Goal: Find contact information: Find specific fact

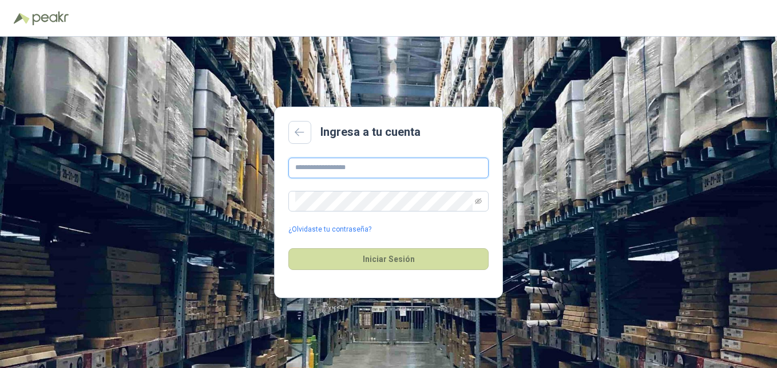
click at [449, 168] on input "text" at bounding box center [389, 167] width 200 height 21
type input "**********"
click at [398, 214] on div "**********" at bounding box center [389, 195] width 200 height 77
click at [478, 199] on icon "eye-invisible" at bounding box center [478, 201] width 7 height 6
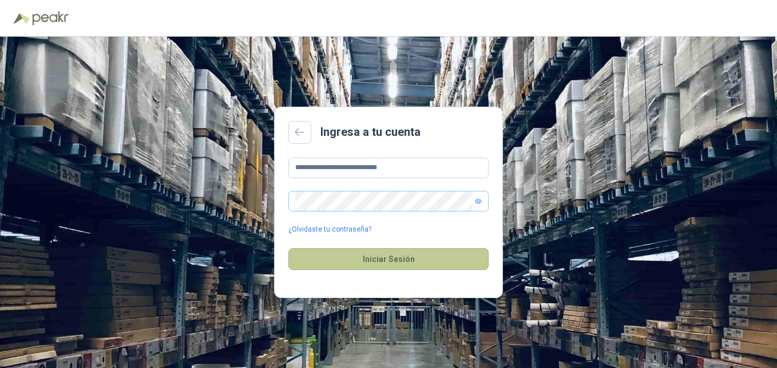
click at [414, 259] on button "Iniciar Sesión" at bounding box center [389, 259] width 200 height 22
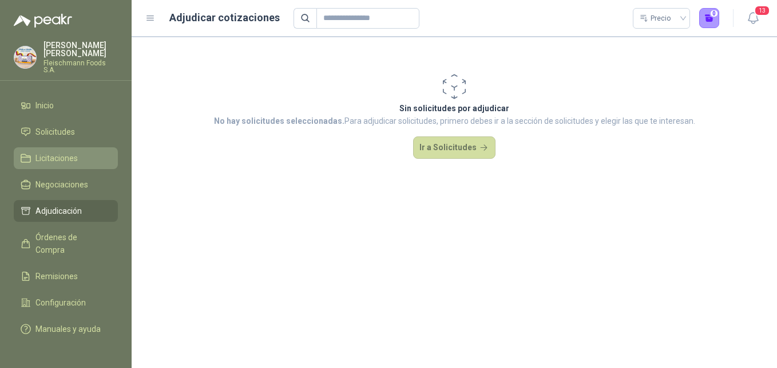
click at [45, 152] on span "Licitaciones" at bounding box center [56, 158] width 42 height 13
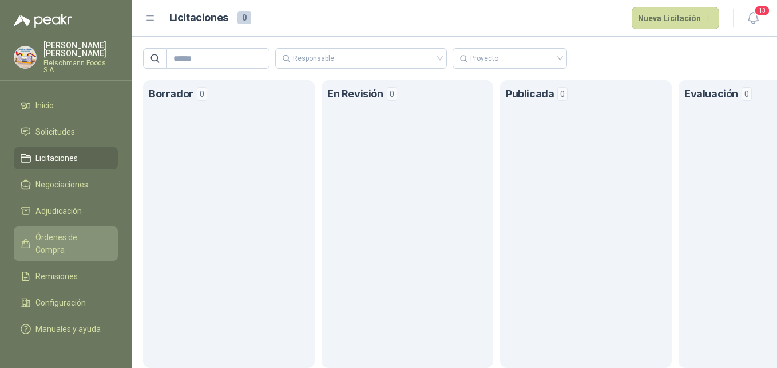
click at [53, 231] on span "Órdenes de Compra" at bounding box center [71, 243] width 72 height 25
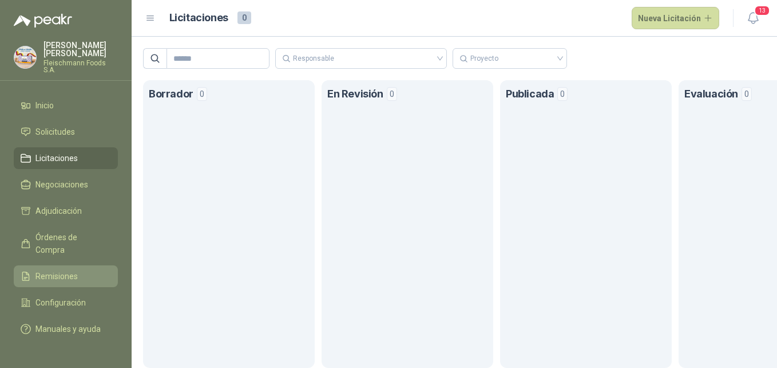
click at [56, 270] on span "Remisiones" at bounding box center [56, 276] width 42 height 13
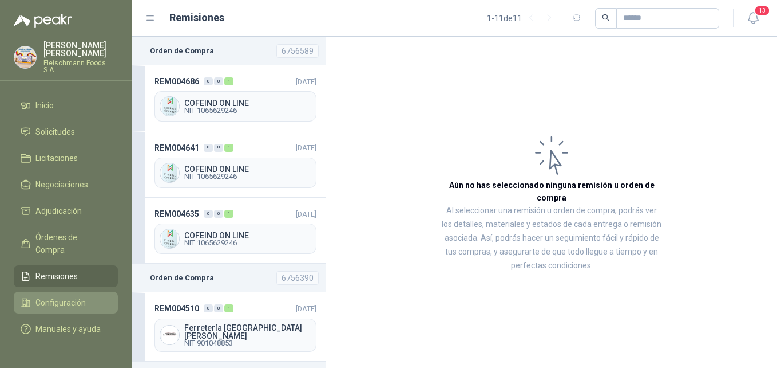
click at [56, 296] on span "Configuración" at bounding box center [60, 302] width 50 height 13
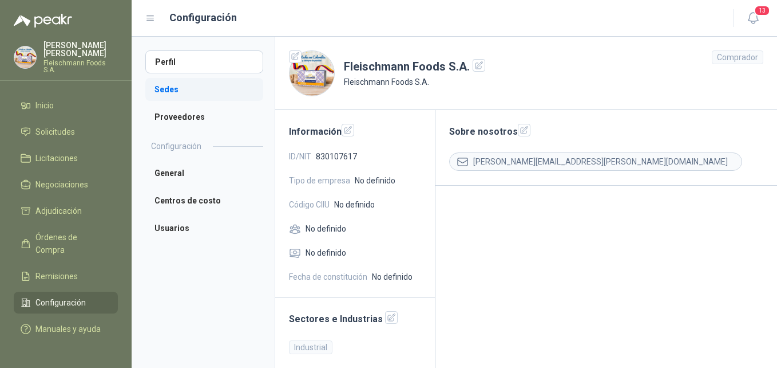
click at [159, 91] on li "Sedes" at bounding box center [204, 89] width 118 height 23
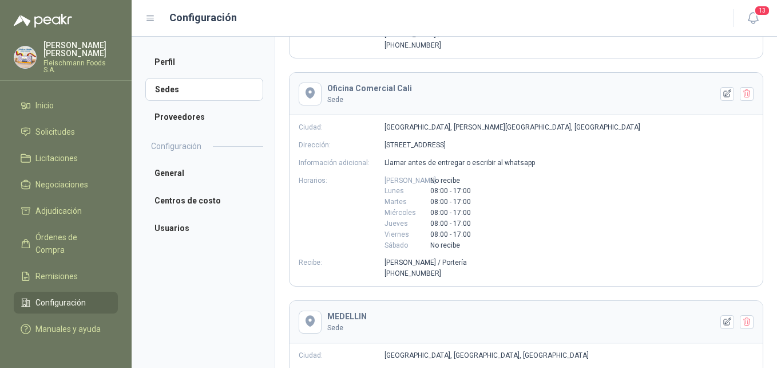
scroll to position [770, 0]
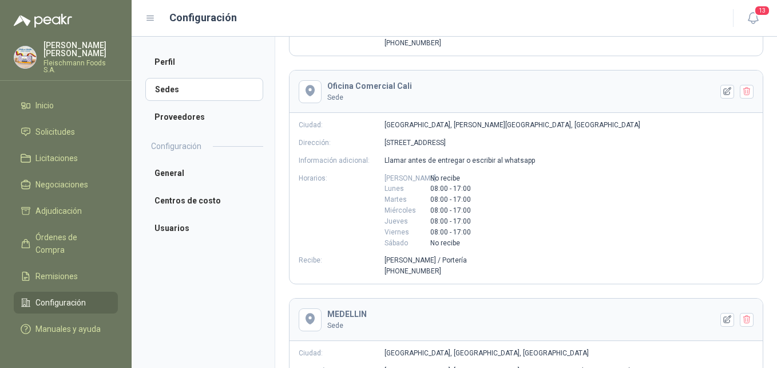
drag, startPoint x: 384, startPoint y: 144, endPoint x: 462, endPoint y: 145, distance: 77.9
click at [462, 145] on div "Dirección: [STREET_ADDRESS]" at bounding box center [526, 142] width 473 height 11
copy div "Dirección: [STREET_ADDRESS]"
click at [508, 143] on div "Dirección: [STREET_ADDRESS]" at bounding box center [526, 142] width 473 height 11
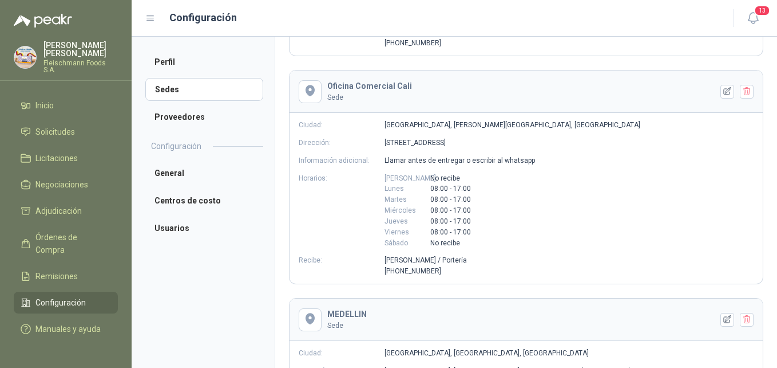
drag, startPoint x: 506, startPoint y: 141, endPoint x: 384, endPoint y: 144, distance: 122.0
click at [384, 144] on div "Dirección: [STREET_ADDRESS]" at bounding box center [526, 142] width 473 height 11
drag, startPoint x: 384, startPoint y: 144, endPoint x: 431, endPoint y: 143, distance: 46.4
copy div "Dirección: [STREET_ADDRESS]"
